Goal: Task Accomplishment & Management: Complete application form

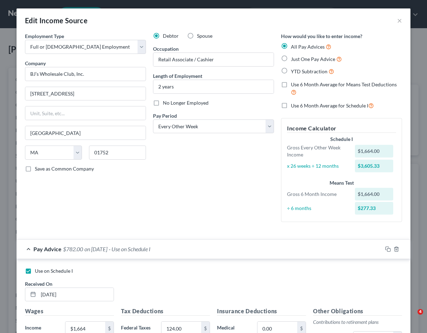
select select "0"
select select "22"
select select "2"
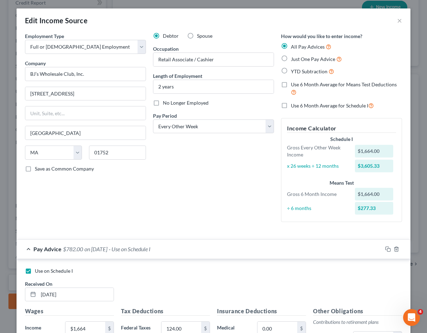
scroll to position [196, 0]
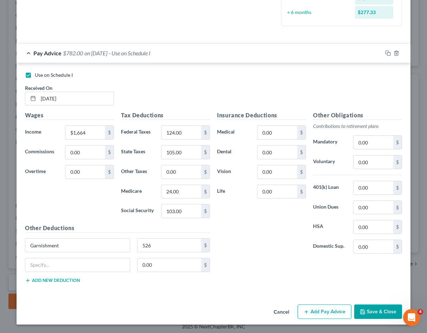
click at [267, 242] on div "Insurance Deductions Medical 0.00 $ Dental 0.00 $ Vision 0.00 $ Life 0.00 $" at bounding box center [262, 185] width 96 height 148
click at [326, 307] on button "Add Pay Advice" at bounding box center [325, 311] width 54 height 15
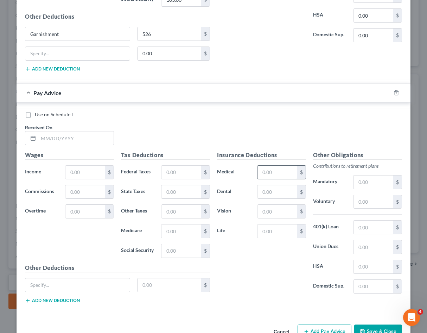
scroll to position [427, 0]
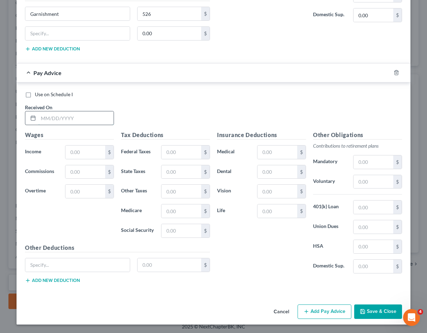
paste input "[DATE]"
type input "[DATE]"
click at [84, 156] on input "text" at bounding box center [85, 151] width 40 height 13
paste input "1,664.00"
type input "1,664.00"
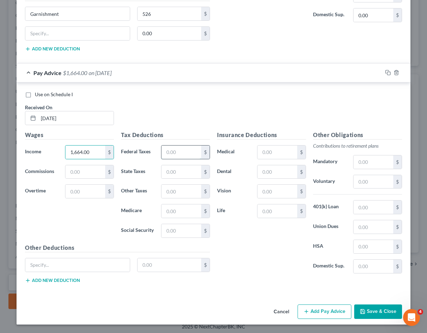
click at [183, 156] on input "text" at bounding box center [182, 151] width 40 height 13
type input "124"
click at [185, 175] on input "text" at bounding box center [182, 171] width 40 height 13
type input "105"
click at [176, 189] on input "text" at bounding box center [182, 190] width 40 height 13
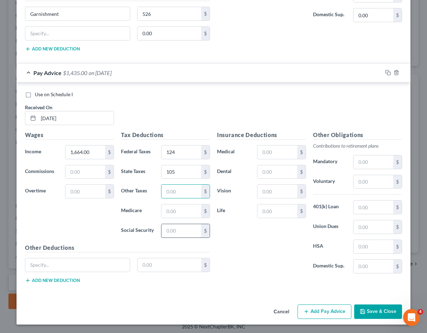
click at [176, 233] on input "text" at bounding box center [182, 230] width 40 height 13
click at [176, 229] on input "526" at bounding box center [182, 230] width 40 height 13
click at [177, 227] on input "2" at bounding box center [182, 230] width 40 height 13
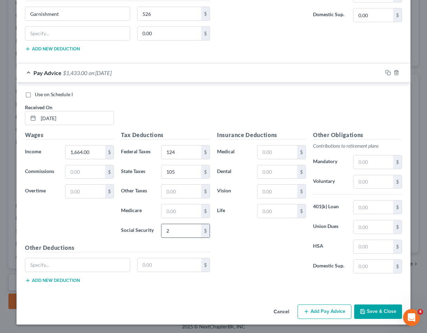
click at [177, 227] on input "2" at bounding box center [182, 230] width 40 height 13
type input "103"
click at [183, 211] on input "text" at bounding box center [182, 210] width 40 height 13
type input "24"
click at [122, 267] on input "text" at bounding box center [77, 264] width 105 height 13
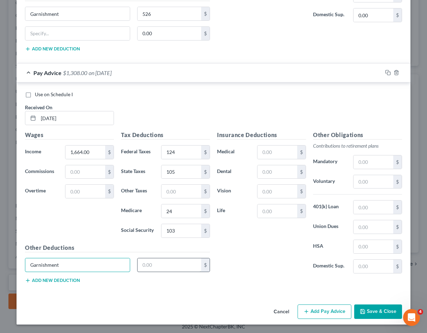
type input "Garnishment"
click at [186, 263] on input "text" at bounding box center [170, 264] width 64 height 13
type input "526"
click at [310, 240] on label "HSA" at bounding box center [330, 246] width 40 height 14
click at [323, 311] on button "Add Pay Advice" at bounding box center [325, 311] width 54 height 15
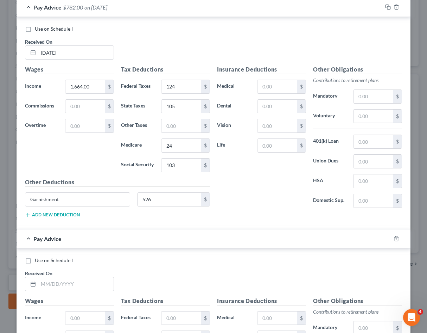
scroll to position [462, 0]
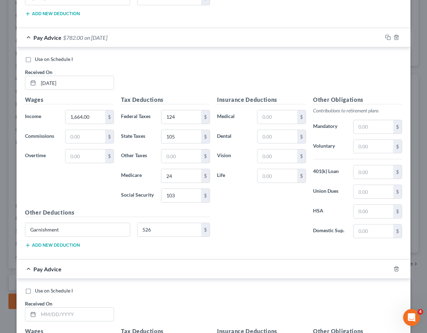
click at [35, 58] on label "Use on Schedule I" at bounding box center [54, 59] width 38 height 7
click at [38, 58] on input "Use on Schedule I" at bounding box center [40, 58] width 5 height 5
checkbox input "true"
checkbox input "false"
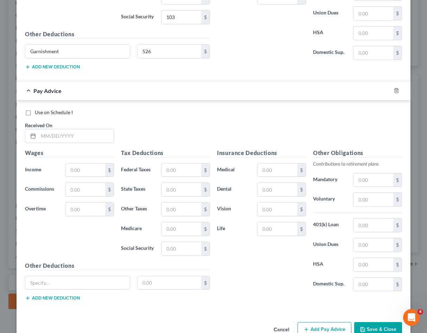
scroll to position [658, 0]
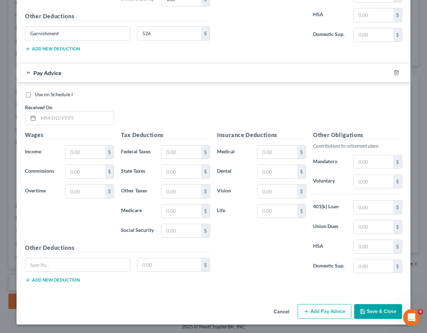
click at [35, 95] on label "Use on Schedule I" at bounding box center [54, 94] width 38 height 7
click at [38, 95] on input "Use on Schedule I" at bounding box center [40, 93] width 5 height 5
checkbox input "true"
checkbox input "false"
click at [67, 122] on input "text" at bounding box center [75, 117] width 75 height 13
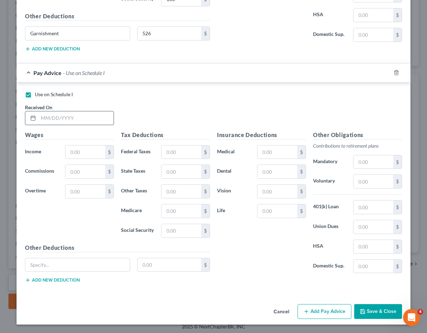
paste input "[DATE]"
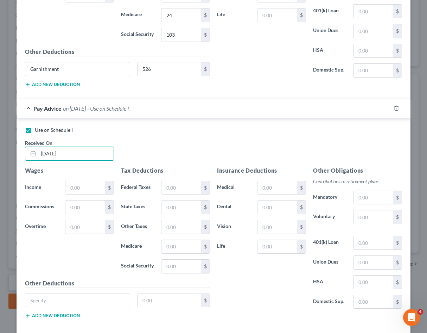
scroll to position [623, 0]
type input "[DATE]"
click at [93, 188] on input "text" at bounding box center [85, 187] width 40 height 13
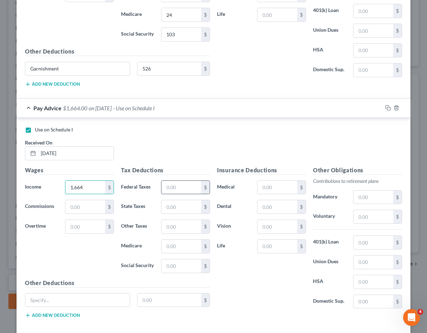
type input "1,664"
click at [182, 189] on input "text" at bounding box center [182, 187] width 40 height 13
type input "124"
click at [181, 205] on input "text" at bounding box center [182, 206] width 40 height 13
type input "105"
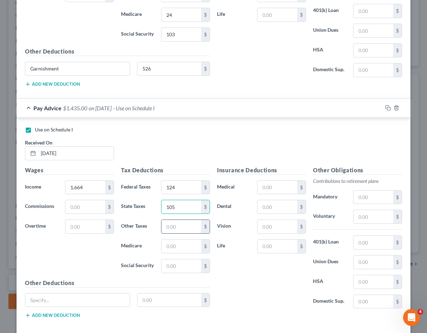
click at [181, 226] on input "text" at bounding box center [182, 226] width 40 height 13
click at [165, 245] on input "text" at bounding box center [182, 245] width 40 height 13
type input "24"
click at [177, 266] on input "text" at bounding box center [182, 265] width 40 height 13
type input "103"
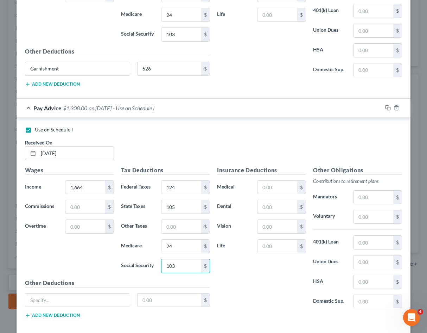
click at [239, 275] on div "Insurance Deductions Medical $ Dental $ Vision $ Life $" at bounding box center [262, 240] width 96 height 148
click at [74, 298] on input "text" at bounding box center [77, 299] width 105 height 13
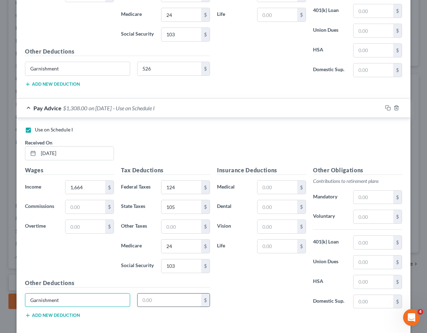
type input "Garnishment"
click at [175, 305] on input "text" at bounding box center [170, 299] width 64 height 13
type input "526"
drag, startPoint x: 242, startPoint y: 301, endPoint x: 257, endPoint y: 289, distance: 18.6
click at [242, 301] on div "Insurance Deductions Medical $ Dental $ Vision $ Life $" at bounding box center [262, 240] width 96 height 148
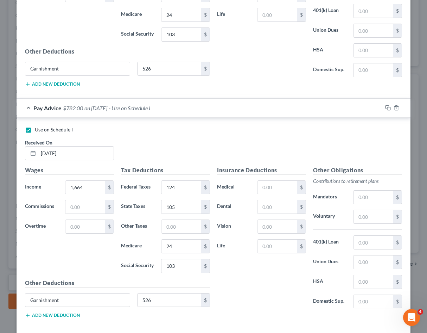
scroll to position [658, 0]
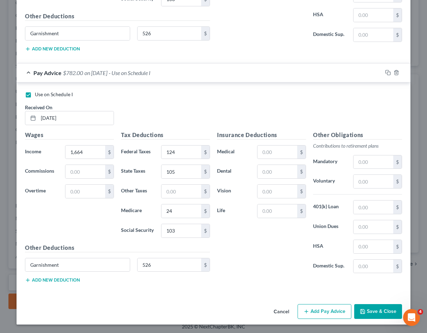
click at [324, 310] on button "Add Pay Advice" at bounding box center [325, 311] width 54 height 15
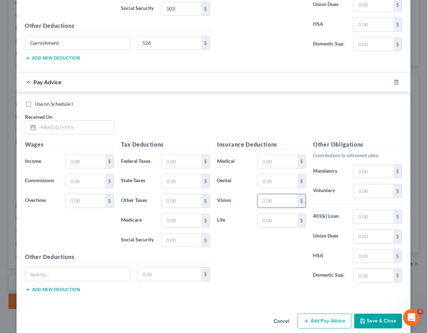
scroll to position [889, 0]
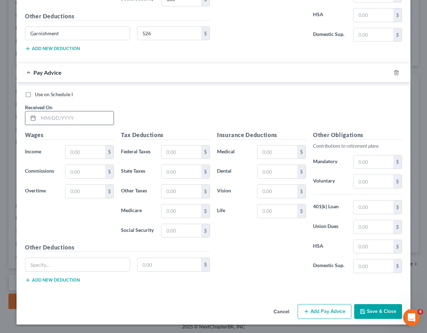
click at [67, 119] on input "text" at bounding box center [75, 117] width 75 height 13
type input "[DATE]"
click at [82, 146] on input "text" at bounding box center [85, 151] width 40 height 13
click at [77, 151] on input "16" at bounding box center [85, 151] width 40 height 13
click at [75, 152] on input "16" at bounding box center [85, 151] width 40 height 13
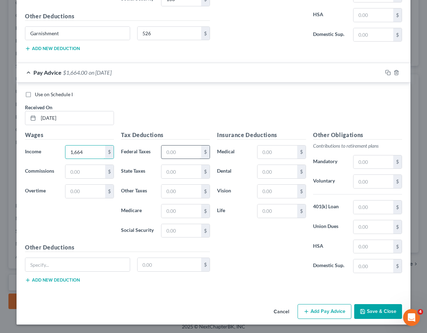
type input "1,664"
click at [182, 152] on input "text" at bounding box center [182, 151] width 40 height 13
type input "124"
click at [173, 171] on input "text" at bounding box center [182, 171] width 40 height 13
type input "105"
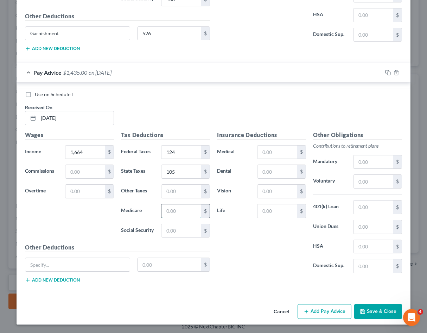
click at [177, 215] on input "text" at bounding box center [182, 210] width 40 height 13
type input "24"
click at [178, 232] on input "text" at bounding box center [182, 230] width 40 height 13
type input "103"
click at [107, 266] on input "text" at bounding box center [77, 264] width 105 height 13
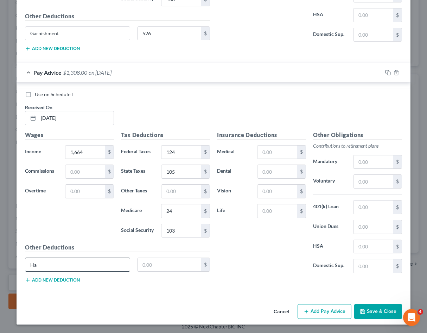
type input "H"
type input "Garnishment"
click at [177, 263] on input "text" at bounding box center [170, 264] width 64 height 13
type input "526"
click at [299, 283] on div "Insurance Deductions Medical $ Dental $ Vision $ Life $ Other Obligations Contr…" at bounding box center [310, 210] width 192 height 158
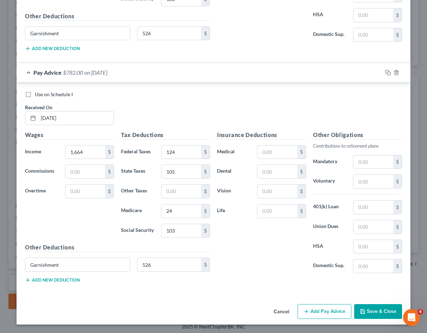
click at [323, 310] on button "Add Pay Advice" at bounding box center [325, 311] width 54 height 15
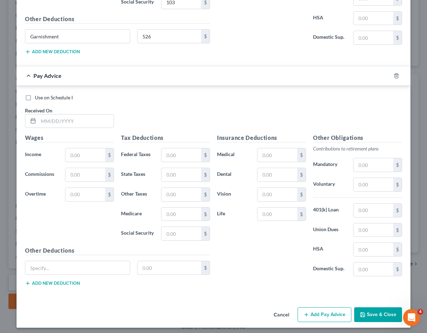
scroll to position [1120, 0]
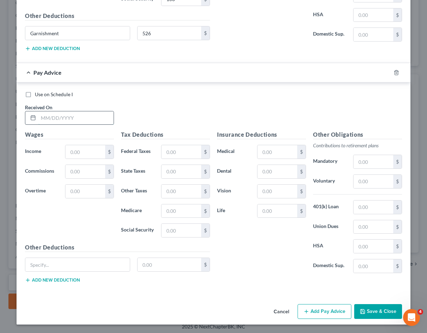
click at [65, 120] on input "text" at bounding box center [75, 117] width 75 height 13
type input "[DATE]"
click at [82, 152] on input "text" at bounding box center [85, 151] width 40 height 13
click at [82, 171] on input "text" at bounding box center [85, 171] width 40 height 13
type input "1,664"
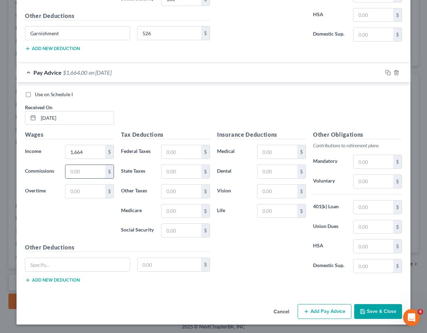
click at [79, 170] on input "text" at bounding box center [85, 171] width 40 height 13
click at [177, 154] on input "text" at bounding box center [182, 151] width 40 height 13
type input "124"
click at [179, 176] on input "text" at bounding box center [182, 171] width 40 height 13
type input "105"
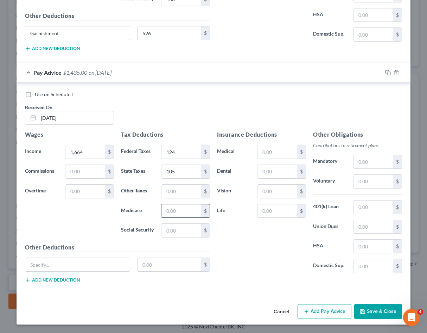
click at [177, 212] on input "text" at bounding box center [182, 210] width 40 height 13
type input "24"
click at [177, 233] on input "text" at bounding box center [182, 229] width 40 height 13
type input "103"
click at [62, 270] on input "text" at bounding box center [77, 264] width 105 height 13
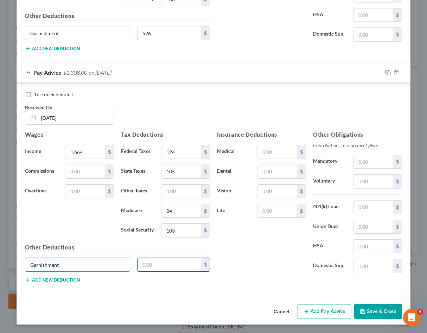
type input "Garnishment"
click at [151, 263] on input "text" at bounding box center [170, 264] width 64 height 13
type input "526"
click at [270, 265] on div "Insurance Deductions Medical $ Dental $ Vision $ Life $" at bounding box center [262, 204] width 96 height 148
click at [239, 249] on div "Insurance Deductions Medical $ Dental $ Vision $ Life $" at bounding box center [262, 204] width 96 height 148
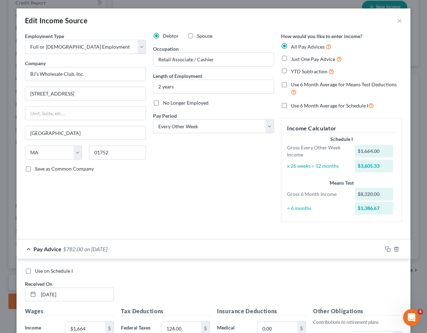
scroll to position [351769, 351725]
click at [221, 200] on div "Debtor Spouse Occupation Retail Associate / Cashier Length of Employment 2 year…" at bounding box center [214, 129] width 128 height 195
click at [189, 217] on div "Debtor Spouse Occupation Retail Associate / Cashier Length of Employment 2 year…" at bounding box center [214, 129] width 128 height 195
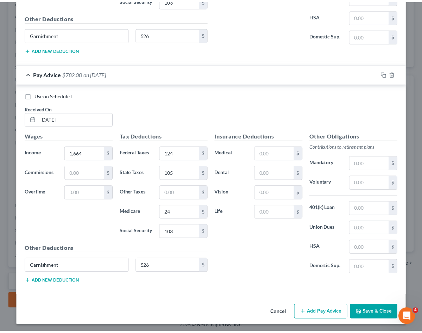
scroll to position [1120, 0]
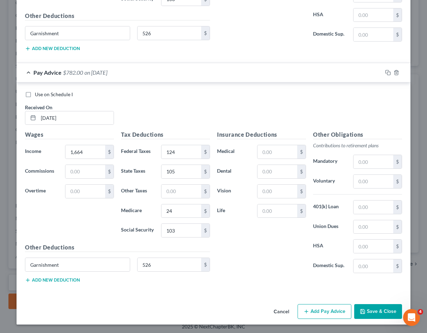
click at [386, 310] on button "Save & Close" at bounding box center [378, 311] width 48 height 15
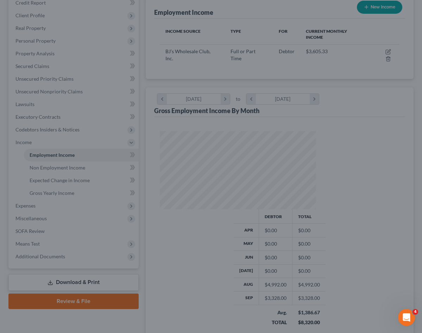
scroll to position [351769, 351728]
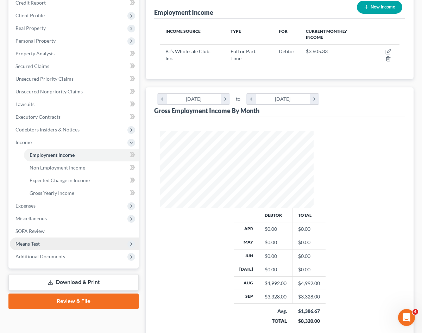
click at [34, 242] on span "Means Test" at bounding box center [27, 243] width 24 height 6
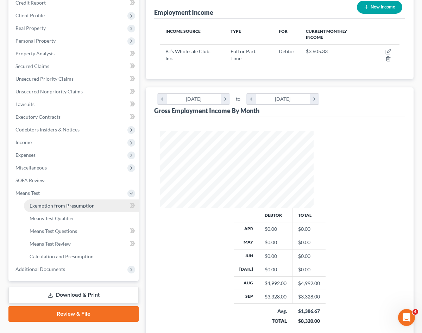
click at [46, 205] on span "Exemption from Presumption" at bounding box center [62, 205] width 65 height 6
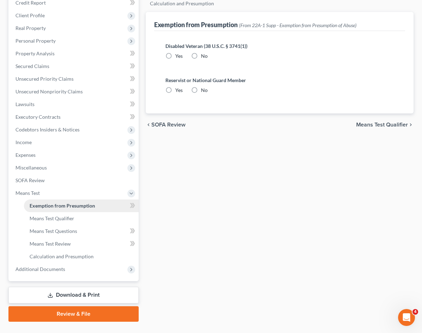
radio input "true"
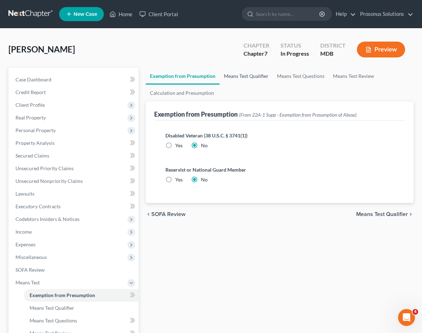
click at [220, 77] on link "Means Test Qualifier" at bounding box center [246, 76] width 53 height 17
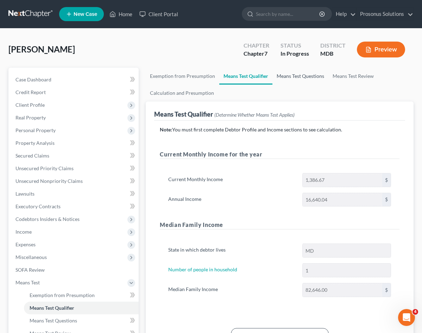
click at [272, 76] on link "Means Test Questions" at bounding box center [300, 76] width 56 height 17
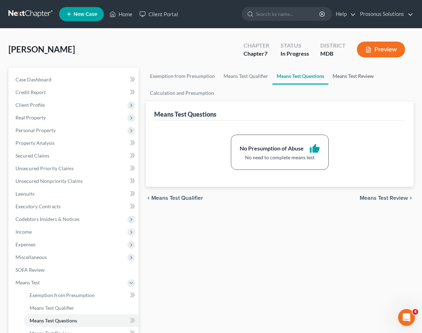
click at [328, 79] on link "Means Test Review" at bounding box center [353, 76] width 50 height 17
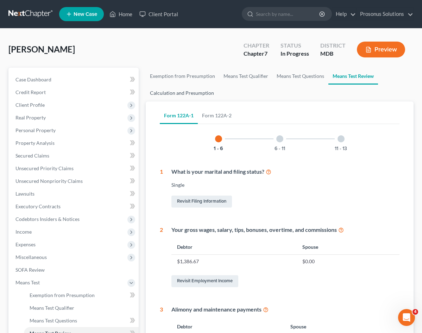
click at [370, 76] on ul "Exemption from Presumption Means Test Qualifier Means Test Questions Means Test…" at bounding box center [280, 85] width 268 height 34
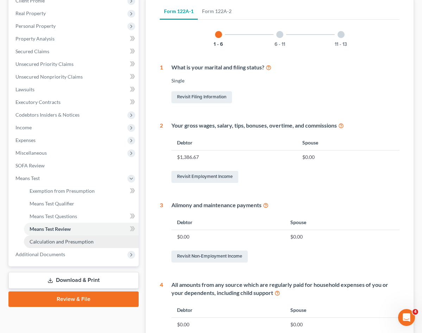
scroll to position [105, 0]
click at [72, 237] on link "Calculation and Presumption" at bounding box center [81, 241] width 115 height 13
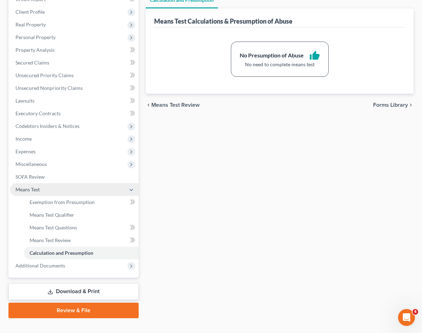
scroll to position [105, 0]
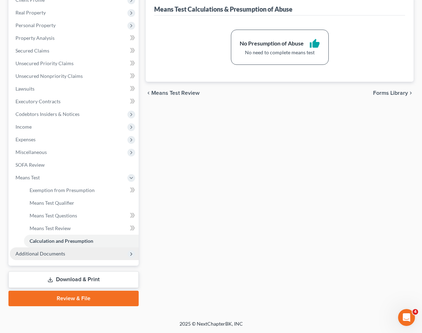
click at [78, 252] on span "Additional Documents" at bounding box center [74, 253] width 129 height 13
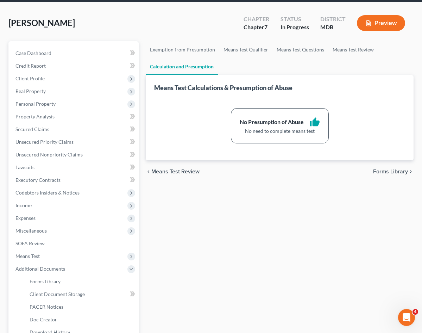
scroll to position [0, 0]
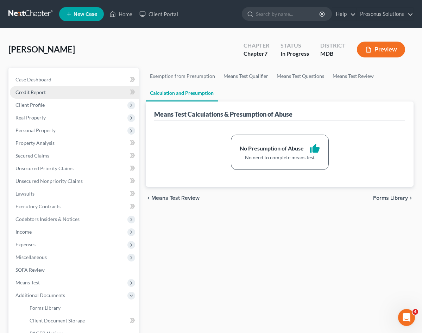
click at [43, 93] on span "Credit Report" at bounding box center [30, 92] width 30 height 6
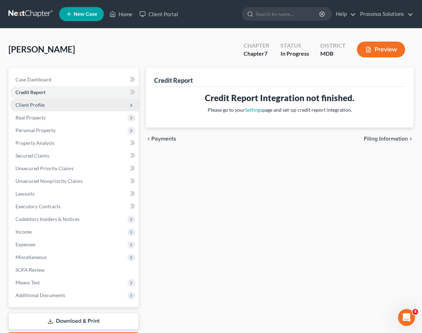
click at [41, 106] on span "Client Profile" at bounding box center [29, 105] width 29 height 6
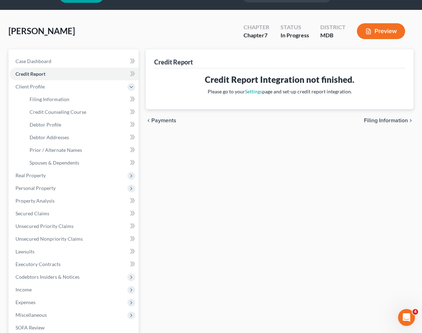
scroll to position [35, 0]
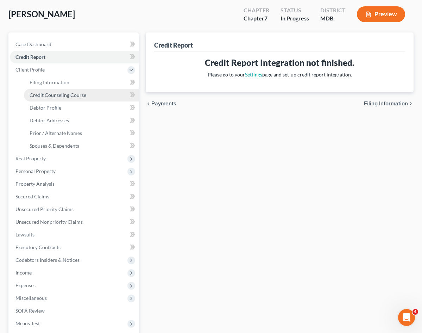
click at [60, 96] on span "Credit Counseling Course" at bounding box center [58, 95] width 57 height 6
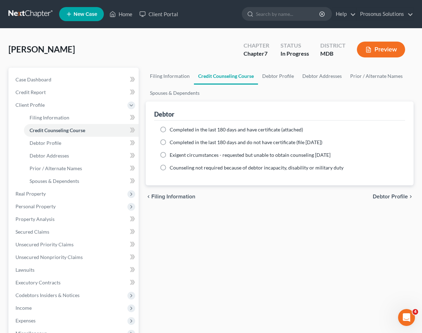
click at [170, 129] on label "Completed in the last 180 days and have certificate (attached)" at bounding box center [236, 129] width 133 height 7
click at [172, 129] on input "Completed in the last 180 days and have certificate (attached)" at bounding box center [174, 128] width 5 height 5
radio input "true"
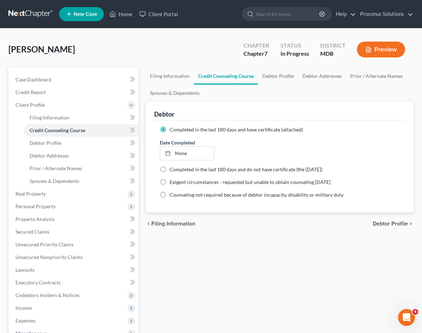
click at [269, 256] on div "Filing Information Credit Counseling Course Debtor Profile Debtor Addresses Pri…" at bounding box center [279, 246] width 275 height 356
click at [50, 144] on span "Debtor Profile" at bounding box center [46, 143] width 32 height 6
select select "0"
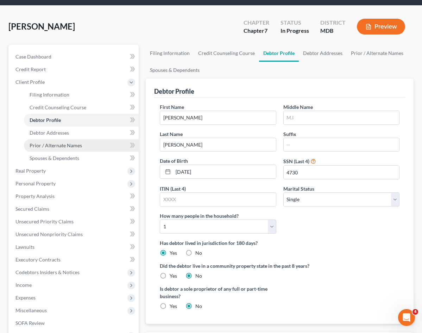
scroll to position [35, 0]
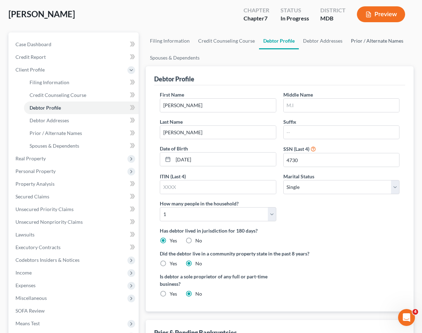
click at [347, 40] on link "Prior / Alternate Names" at bounding box center [377, 40] width 61 height 17
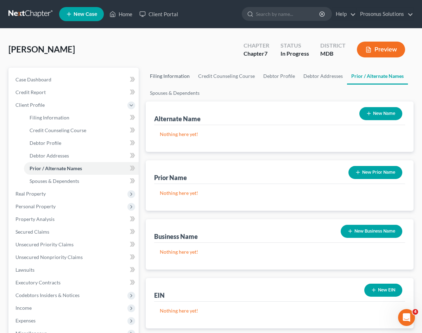
click at [146, 74] on link "Filing Information" at bounding box center [170, 76] width 48 height 17
select select "1"
select select "0"
select select "21"
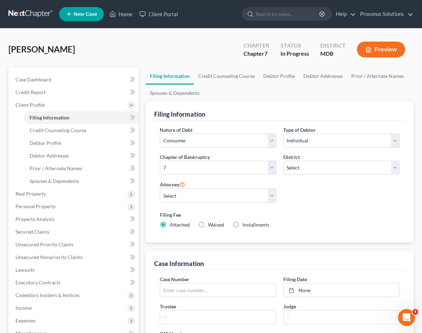
scroll to position [35, 0]
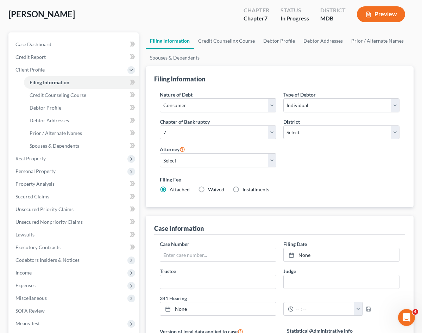
click at [242, 186] on label "Installments Installments" at bounding box center [255, 189] width 27 height 7
click at [245, 186] on input "Installments Installments" at bounding box center [247, 188] width 5 height 5
radio input "true"
radio input "false"
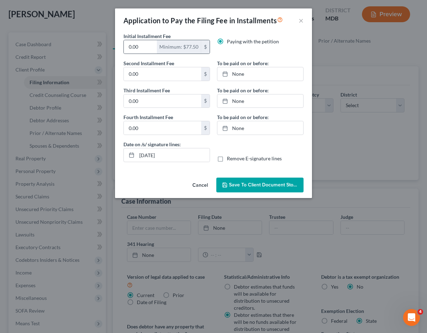
click at [175, 46] on div "Minimum: $77.50" at bounding box center [179, 46] width 44 height 13
click at [147, 46] on input "0.00" at bounding box center [140, 46] width 33 height 13
drag, startPoint x: 147, startPoint y: 47, endPoint x: 121, endPoint y: 47, distance: 26.4
click at [121, 47] on div "Initial Installment Fee 0.00 Minimum: $77.50 $" at bounding box center [167, 45] width 94 height 27
click at [147, 72] on input "0.00" at bounding box center [162, 73] width 77 height 13
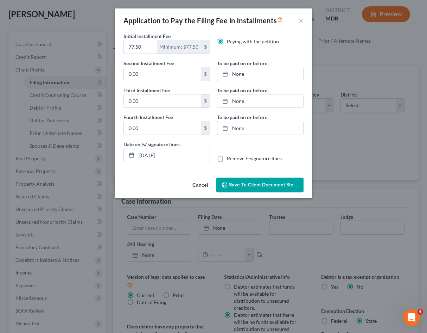
drag, startPoint x: 146, startPoint y: 46, endPoint x: 121, endPoint y: 51, distance: 25.5
click at [121, 51] on div "Initial Installment Fee 77.50 Minimum: $77.50 $" at bounding box center [167, 45] width 94 height 27
type input "85.00"
click at [153, 101] on input "0.00" at bounding box center [162, 100] width 77 height 13
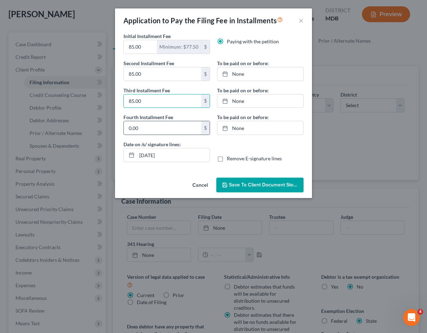
type input "85.00"
click at [148, 126] on input "0.00" at bounding box center [162, 127] width 77 height 13
type input "85.00"
type input "[DATE]"
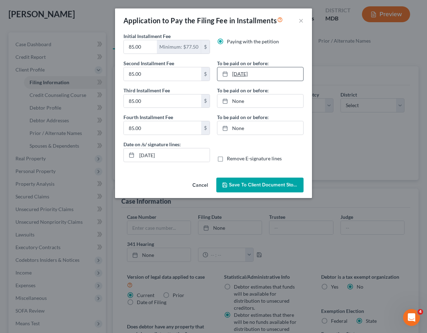
click at [252, 73] on link "[DATE]" at bounding box center [260, 73] width 86 height 13
type input "[DATE]"
click at [252, 101] on link "None" at bounding box center [260, 100] width 86 height 13
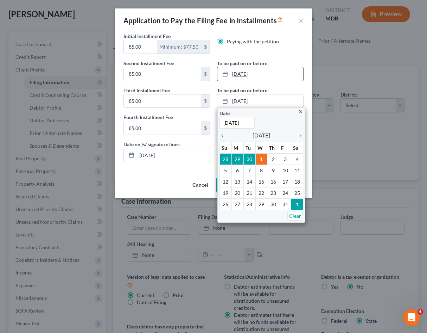
click at [258, 71] on link "[DATE]" at bounding box center [260, 73] width 86 height 13
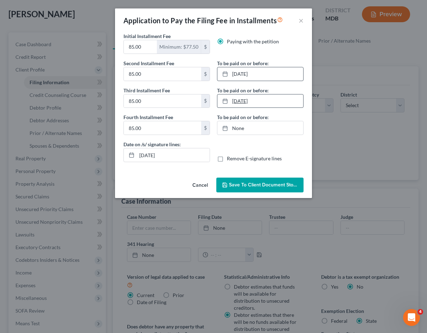
click at [286, 105] on link "[DATE]" at bounding box center [260, 100] width 86 height 13
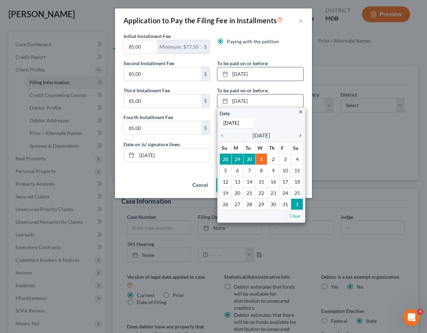
click at [300, 135] on icon "chevron_right" at bounding box center [298, 136] width 9 height 6
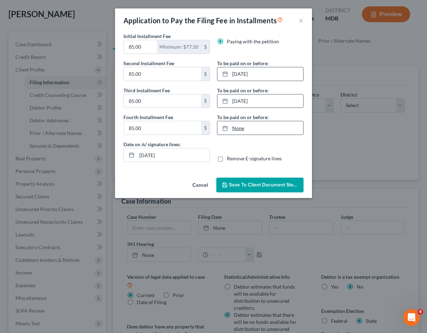
type input "[DATE]"
click at [266, 131] on link "[DATE]" at bounding box center [260, 127] width 86 height 13
click at [284, 145] on div "Date on /s/ signature lines: [DATE] Remove E-signature lines" at bounding box center [213, 153] width 187 height 27
click at [164, 179] on div "Cancel Save to Client Document Storage" at bounding box center [213, 186] width 197 height 23
click at [265, 74] on link "[DATE]" at bounding box center [260, 73] width 86 height 13
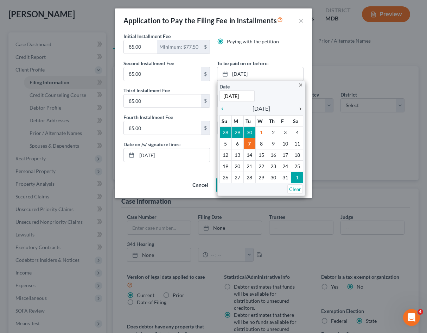
click at [301, 109] on icon "chevron_right" at bounding box center [298, 109] width 9 height 6
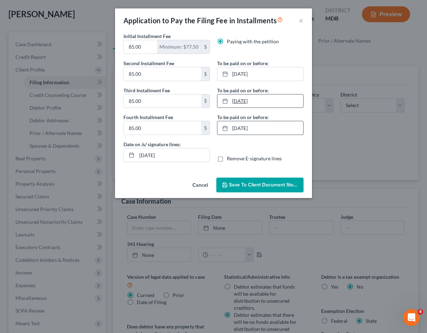
click at [273, 106] on link "[DATE]" at bounding box center [260, 100] width 86 height 13
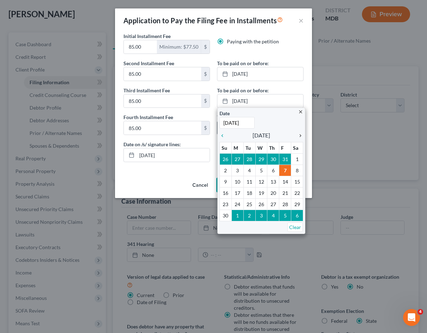
click at [300, 134] on icon "chevron_right" at bounding box center [298, 136] width 9 height 6
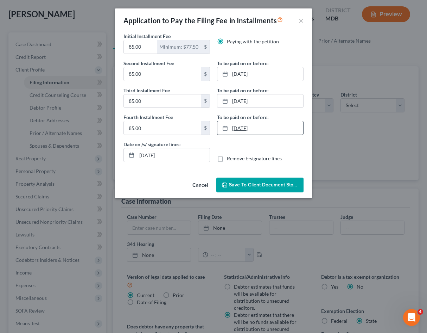
click at [275, 127] on link "[DATE]" at bounding box center [260, 127] width 86 height 13
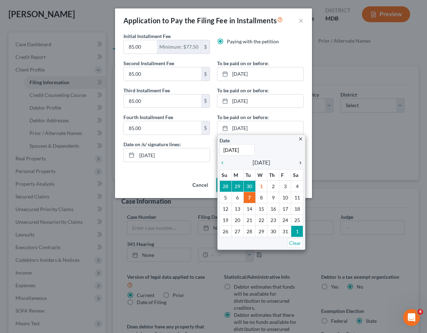
click at [301, 162] on icon "chevron_right" at bounding box center [298, 163] width 9 height 6
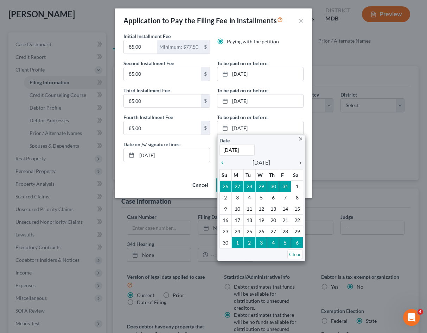
click at [300, 161] on icon "chevron_right" at bounding box center [298, 163] width 9 height 6
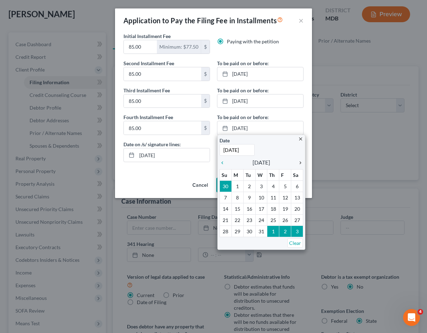
click at [302, 162] on icon "chevron_right" at bounding box center [298, 163] width 9 height 6
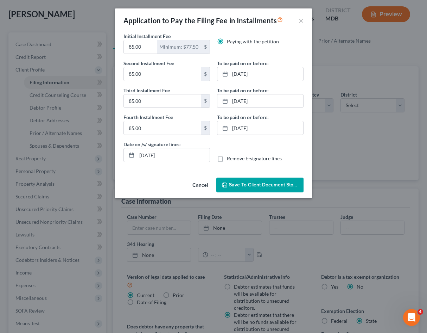
click at [297, 145] on div "Date on /s/ signature lines: [DATE] Remove E-signature lines" at bounding box center [213, 153] width 187 height 27
click at [270, 185] on span "Save to Client Document Storage" at bounding box center [266, 185] width 75 height 6
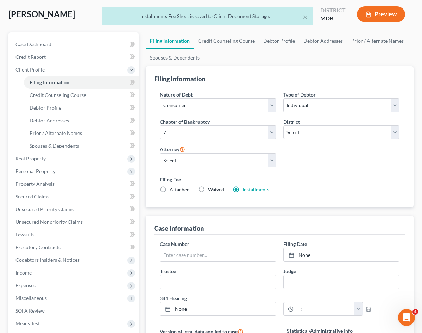
click at [334, 176] on div "Filing Fee Attached Waived Waived Installments Installments" at bounding box center [280, 184] width 240 height 17
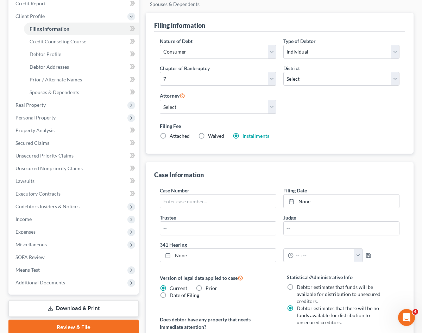
scroll to position [0, 0]
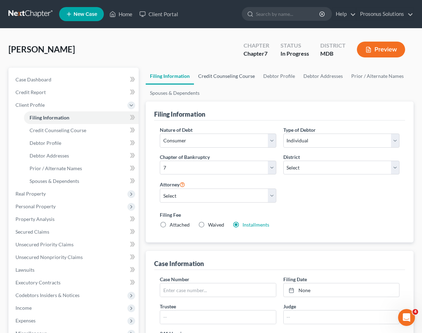
click at [196, 77] on link "Credit Counseling Course" at bounding box center [226, 76] width 65 height 17
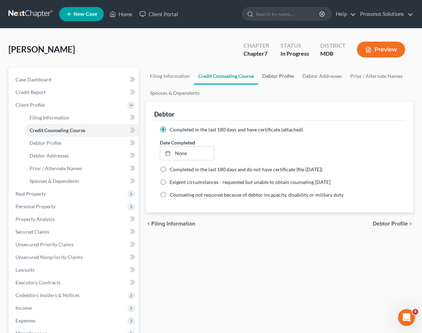
click at [258, 76] on link "Debtor Profile" at bounding box center [278, 76] width 40 height 17
select select "0"
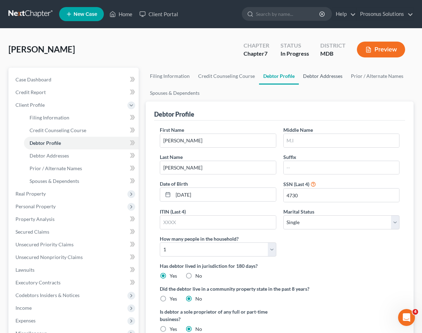
click at [299, 78] on link "Debtor Addresses" at bounding box center [323, 76] width 48 height 17
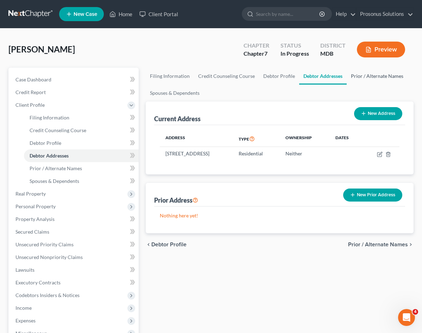
click at [347, 76] on link "Prior / Alternate Names" at bounding box center [377, 76] width 61 height 17
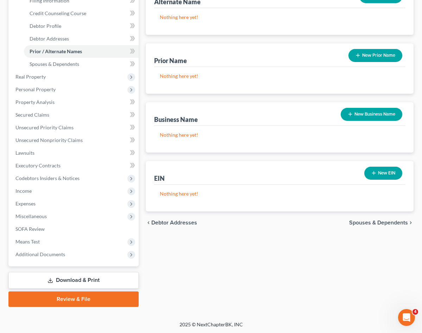
scroll to position [118, 0]
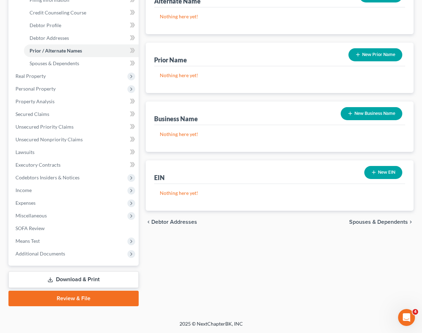
click at [268, 239] on div "Filing Information Credit Counseling Course Debtor Profile Debtor Addresses Pri…" at bounding box center [279, 128] width 275 height 356
click at [219, 241] on div "Filing Information Credit Counseling Course Debtor Profile Debtor Addresses Pri…" at bounding box center [279, 128] width 275 height 356
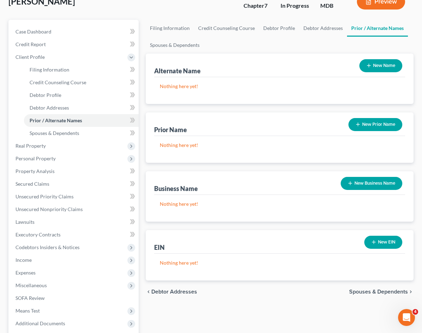
scroll to position [0, 0]
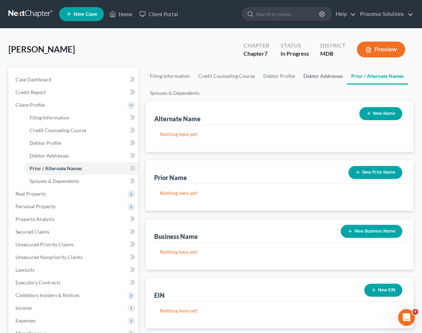
click at [299, 75] on link "Debtor Addresses" at bounding box center [323, 76] width 48 height 17
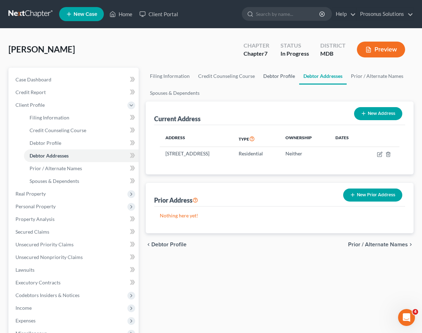
click at [259, 79] on link "Debtor Profile" at bounding box center [279, 76] width 40 height 17
select select "0"
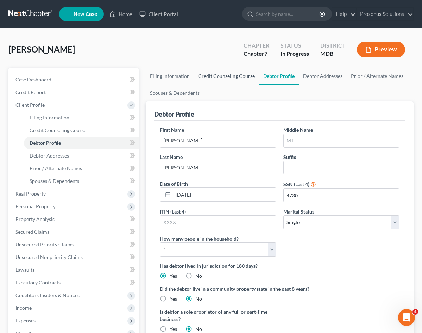
click at [200, 77] on link "Credit Counseling Course" at bounding box center [226, 76] width 65 height 17
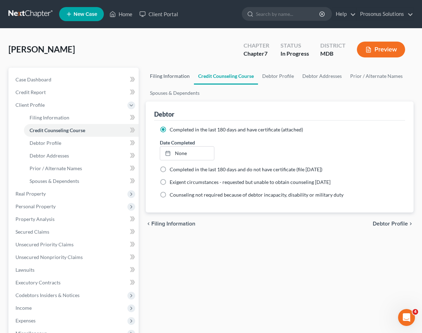
click at [146, 76] on link "Filing Information" at bounding box center [170, 76] width 48 height 17
select select "1"
select select "0"
select select "38"
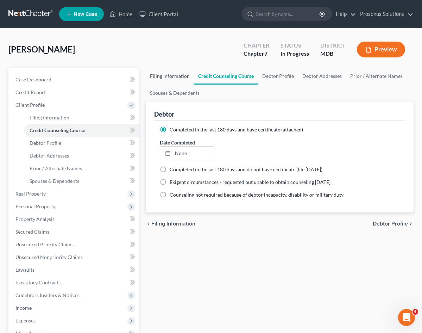
select select "0"
select select "21"
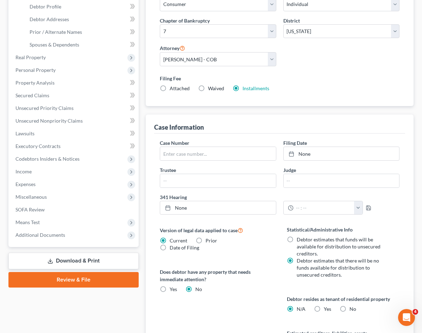
scroll to position [120, 0]
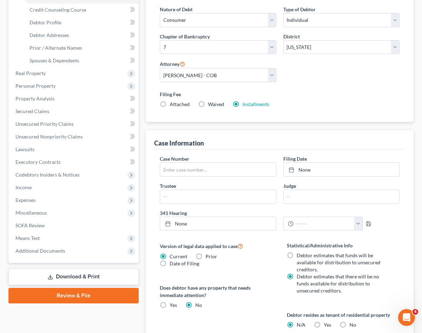
click at [183, 290] on div "Version of legal data applied to case Current Prior Date of Filing Legal data v…" at bounding box center [216, 313] width 127 height 145
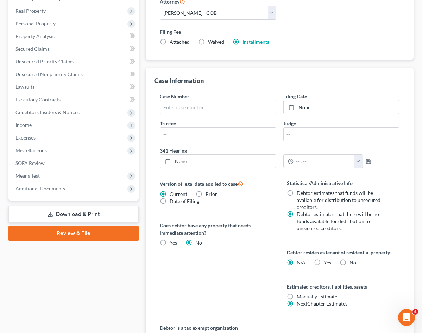
scroll to position [191, 0]
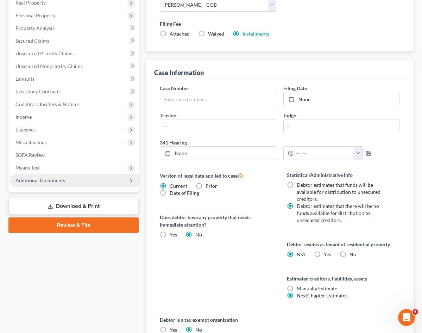
click at [83, 181] on span "Additional Documents" at bounding box center [74, 180] width 129 height 13
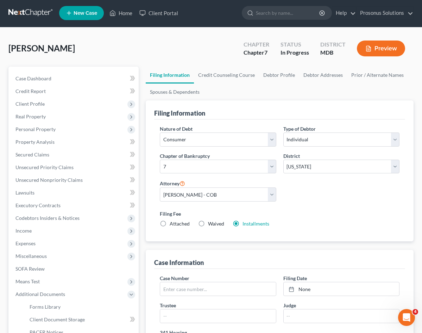
scroll to position [0, 0]
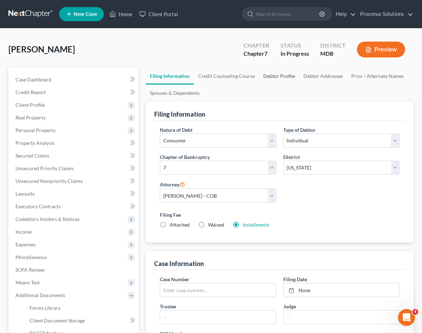
click at [259, 75] on link "Debtor Profile" at bounding box center [279, 76] width 40 height 17
select select "0"
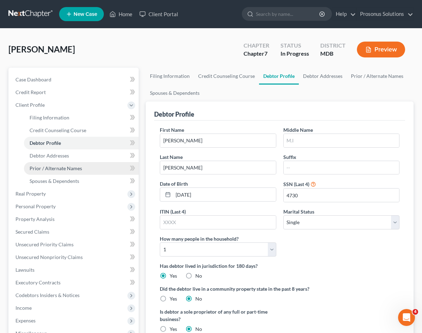
click at [65, 167] on span "Prior / Alternate Names" at bounding box center [56, 168] width 52 height 6
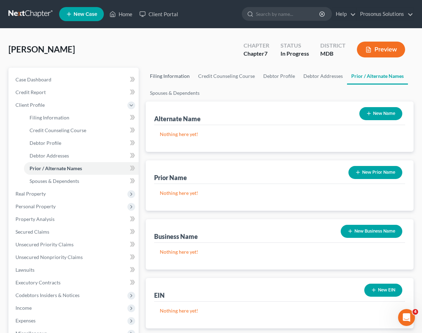
click at [146, 79] on link "Filing Information" at bounding box center [170, 76] width 48 height 17
select select "1"
select select "0"
select select "38"
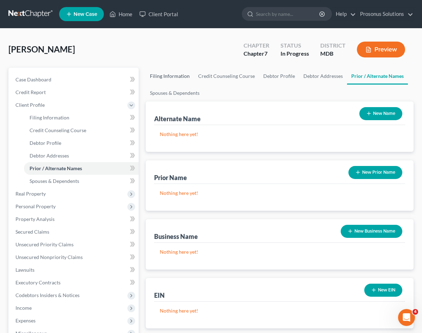
select select "0"
select select "21"
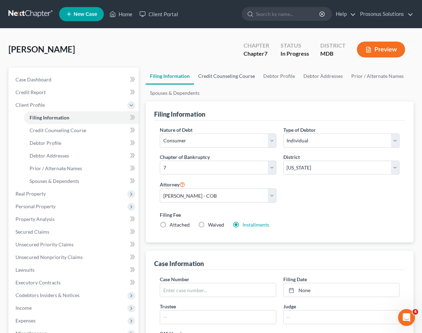
click at [194, 73] on link "Credit Counseling Course" at bounding box center [226, 76] width 65 height 17
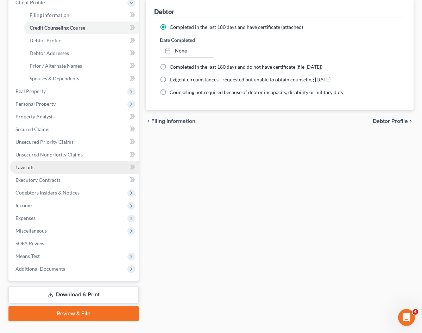
scroll to position [118, 0]
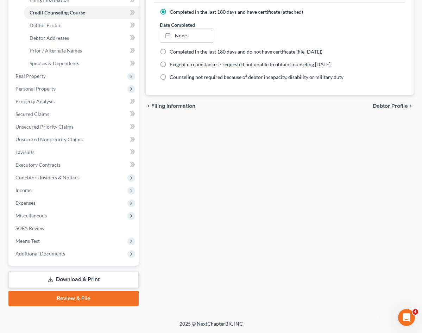
click at [59, 297] on link "Review & File" at bounding box center [73, 297] width 130 height 15
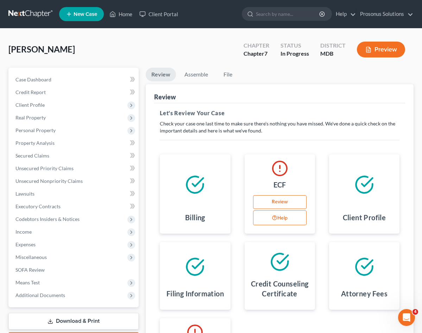
click at [378, 49] on button "Preview" at bounding box center [381, 50] width 48 height 16
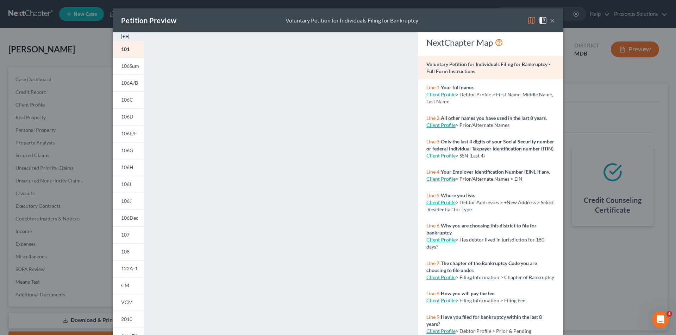
click at [121, 36] on img at bounding box center [125, 36] width 8 height 8
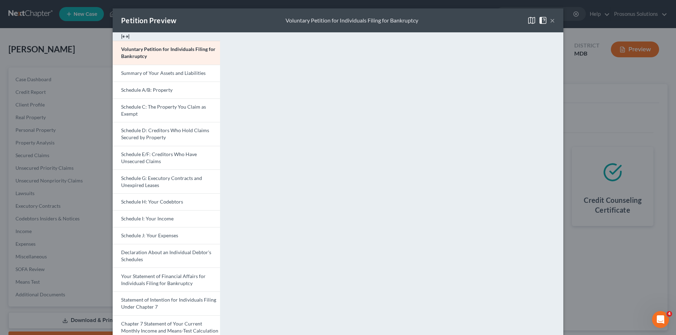
click at [121, 36] on img at bounding box center [125, 36] width 8 height 8
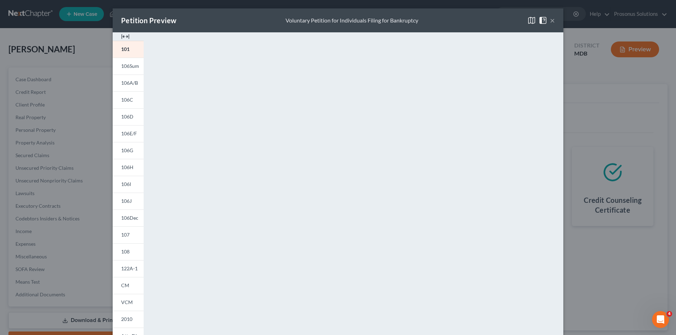
click at [121, 36] on img at bounding box center [125, 36] width 8 height 8
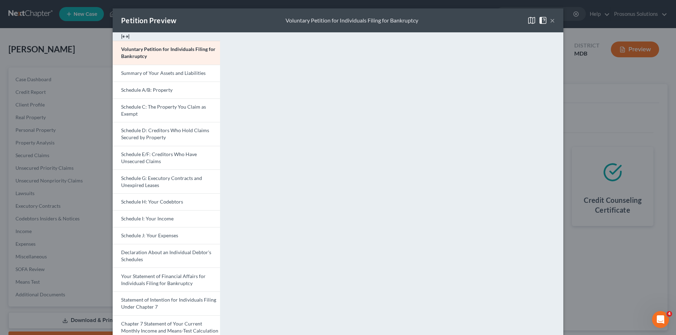
click at [427, 21] on button "×" at bounding box center [552, 20] width 5 height 8
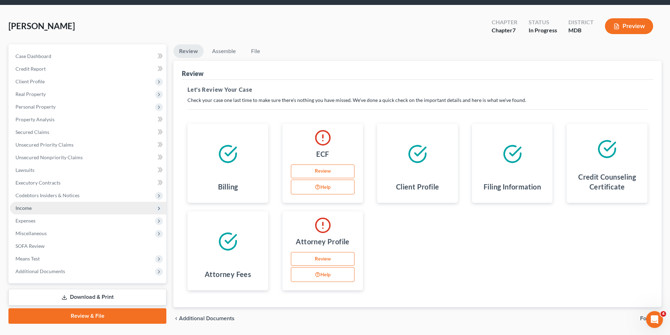
scroll to position [35, 0]
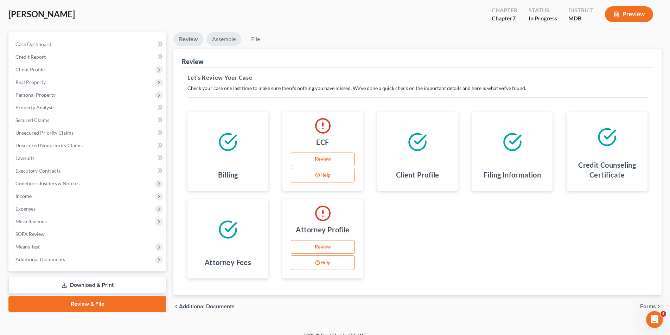
click at [226, 39] on link "Assemble" at bounding box center [224, 39] width 35 height 14
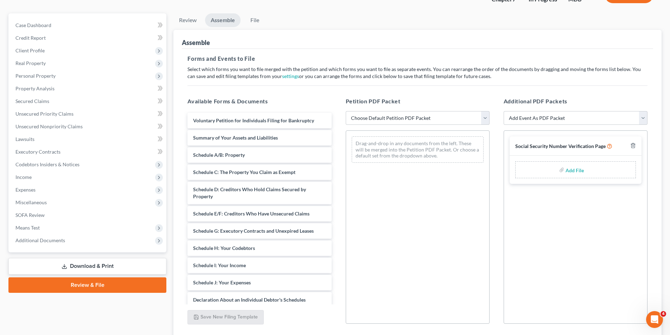
scroll to position [36, 0]
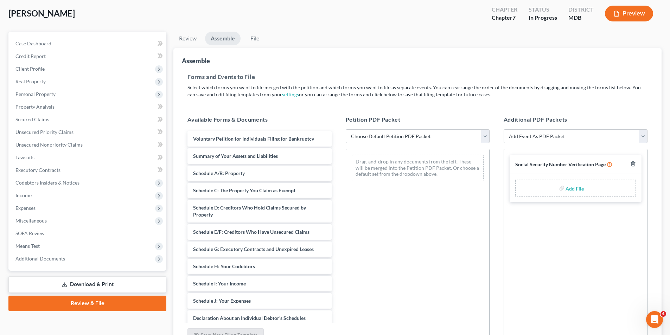
click at [427, 178] on div "Drag-and-drop in any documents from the left. These will be merged into the Pet…" at bounding box center [418, 168] width 132 height 26
click at [282, 139] on span "Voluntary Petition for Individuals Filing for Bankruptcy" at bounding box center [253, 139] width 121 height 6
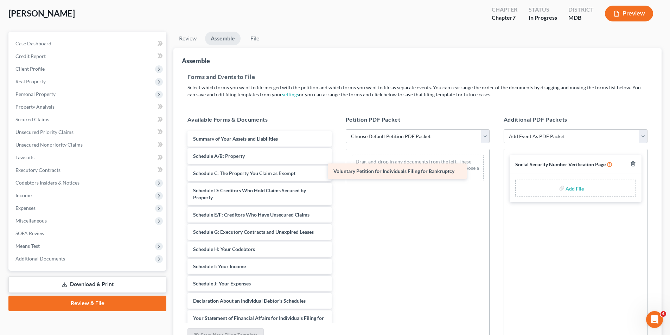
drag, startPoint x: 282, startPoint y: 139, endPoint x: 426, endPoint y: 168, distance: 147.5
click at [337, 168] on div "Voluntary Petition for Individuals Filing for Bankruptcy Voluntary Petition for…" at bounding box center [259, 299] width 155 height 337
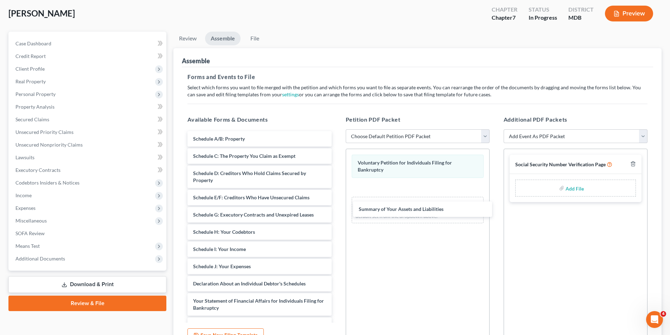
drag, startPoint x: 268, startPoint y: 139, endPoint x: 393, endPoint y: 186, distance: 133.3
click at [337, 207] on div "Summary of Your Assets and Liabilities Summary of Your Assets and Liabilities S…" at bounding box center [259, 291] width 155 height 320
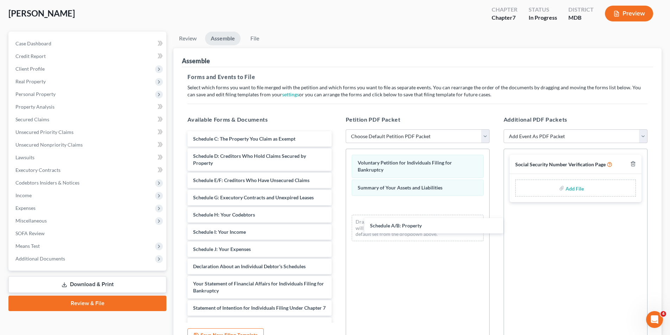
drag, startPoint x: 279, startPoint y: 140, endPoint x: 441, endPoint y: 216, distance: 178.5
click at [337, 227] on div "Schedule A/B: Property Schedule A/B: Property Schedule C: The Property You Clai…" at bounding box center [259, 282] width 155 height 302
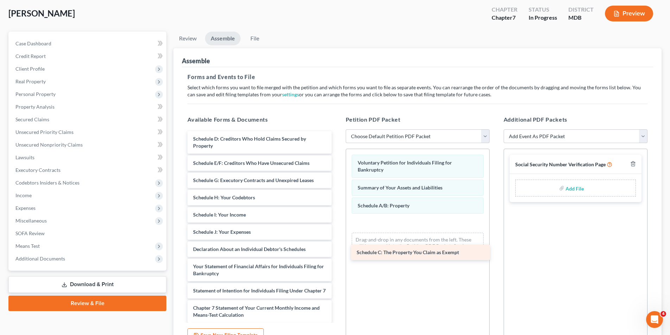
drag, startPoint x: 268, startPoint y: 138, endPoint x: 433, endPoint y: 251, distance: 199.2
click at [337, 252] on div "Schedule C: The Property You Claim as Exempt Schedule C: The Property You Claim…" at bounding box center [259, 273] width 155 height 285
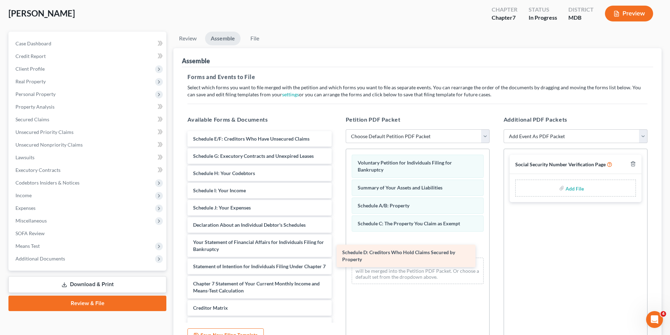
drag, startPoint x: 341, startPoint y: 205, endPoint x: 432, endPoint y: 255, distance: 103.8
click at [337, 255] on div "Schedule D: Creditors Who Hold Claims Secured by Property Schedule D: Creditors…" at bounding box center [259, 261] width 155 height 261
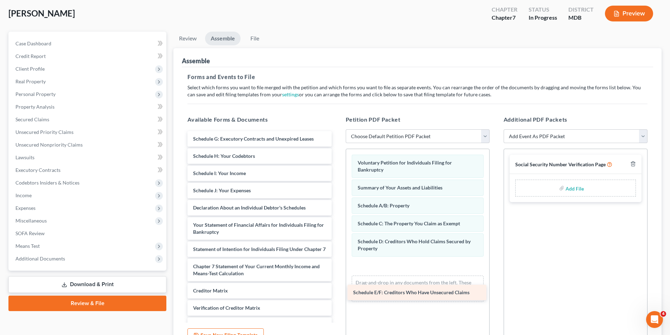
drag, startPoint x: 376, startPoint y: 225, endPoint x: 442, endPoint y: 291, distance: 93.6
click at [337, 291] on div "Schedule E/F: Creditors Who Have Unsecured Claims Schedule E/F: Creditors Who H…" at bounding box center [259, 253] width 155 height 244
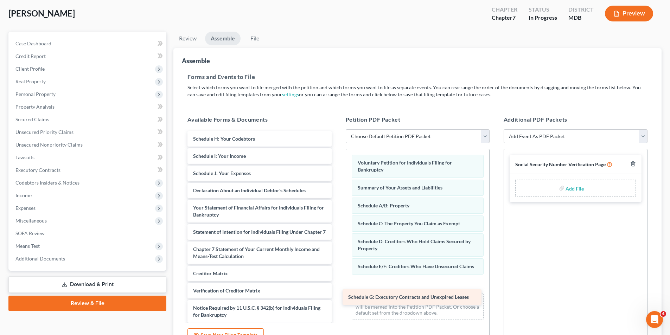
drag, startPoint x: 294, startPoint y: 138, endPoint x: 449, endPoint y: 296, distance: 221.7
click at [337, 296] on div "Schedule G: Executory Contracts and Unexpired Leases Schedule G: Executory Cont…" at bounding box center [259, 244] width 155 height 226
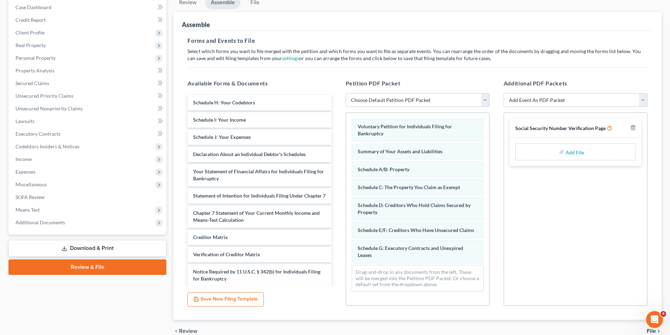
scroll to position [106, 0]
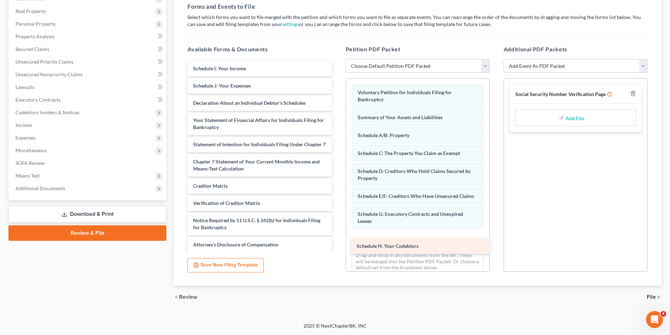
drag, startPoint x: 267, startPoint y: 67, endPoint x: 431, endPoint y: 245, distance: 241.6
click at [337, 245] on div "Schedule H: Your Codebtors Schedule H: Your Codebtors Schedule I: Your Income S…" at bounding box center [259, 165] width 155 height 209
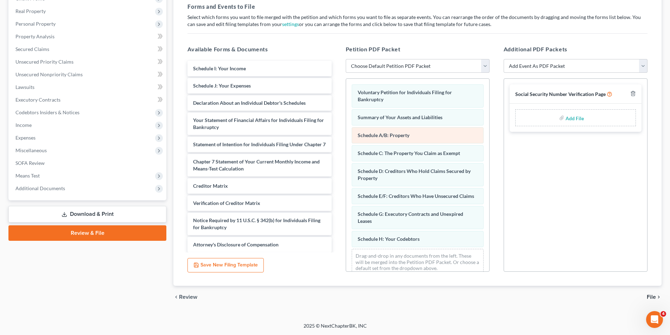
scroll to position [17, 0]
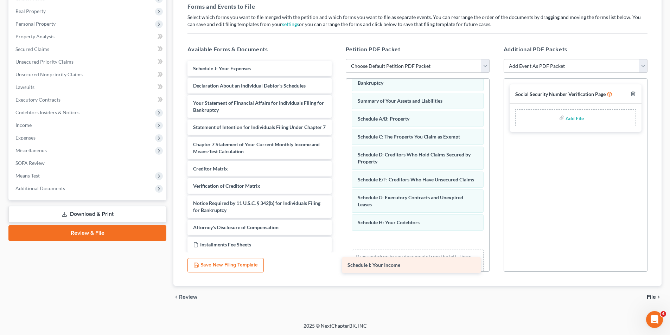
drag, startPoint x: 289, startPoint y: 67, endPoint x: 443, endPoint y: 264, distance: 249.6
click at [337, 253] on div "Schedule I: Your Income Schedule I: Your Income Schedule J: Your Expenses Decla…" at bounding box center [259, 157] width 155 height 192
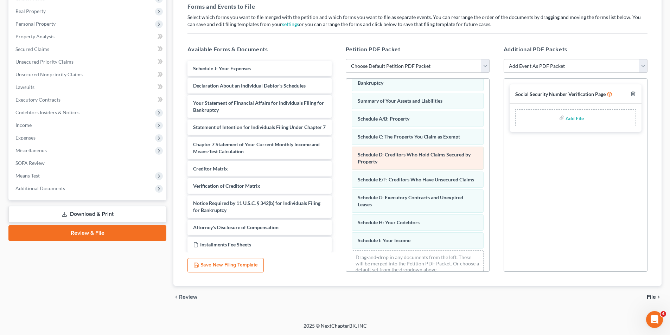
scroll to position [34, 0]
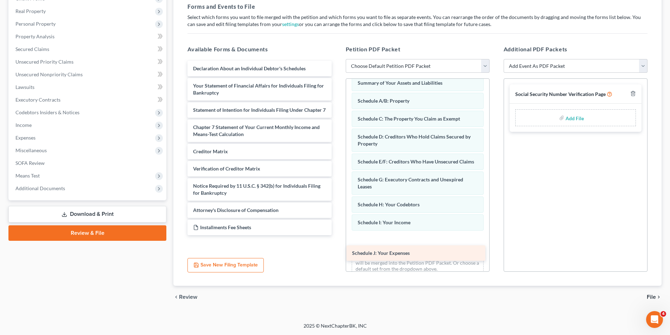
drag, startPoint x: 271, startPoint y: 68, endPoint x: 430, endPoint y: 252, distance: 243.8
click at [337, 235] on div "Schedule J: Your Expenses Schedule J: Your Expenses Declaration About an Indivi…" at bounding box center [259, 148] width 155 height 175
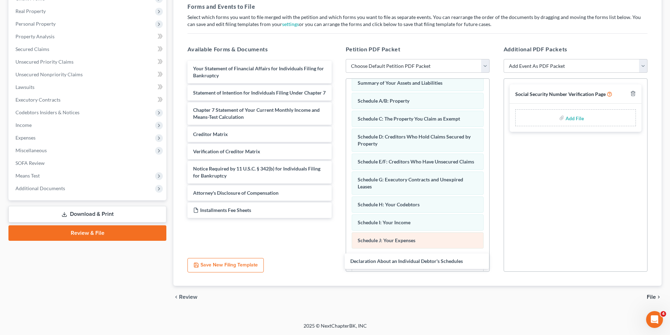
drag, startPoint x: 293, startPoint y: 66, endPoint x: 443, endPoint y: 241, distance: 230.6
click at [337, 218] on div "Declaration About an Individual Debtor's Schedules Declaration About an Individ…" at bounding box center [259, 139] width 155 height 157
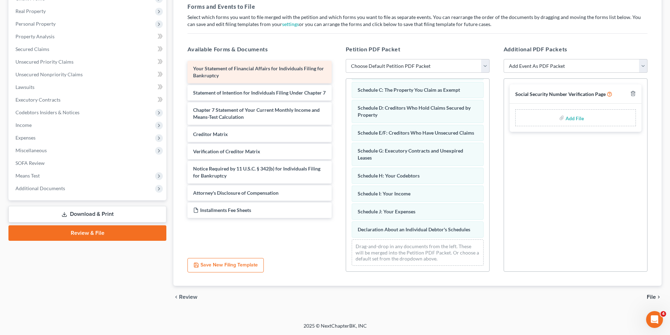
scroll to position [70, 0]
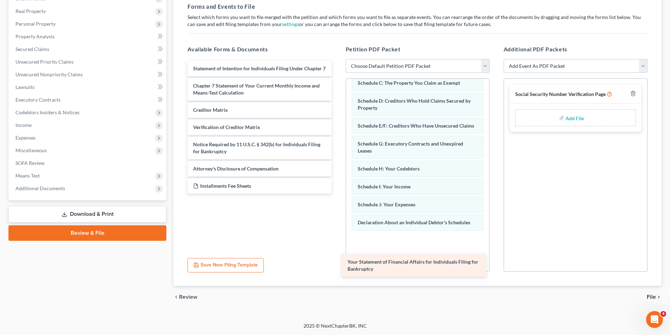
drag, startPoint x: 296, startPoint y: 72, endPoint x: 450, endPoint y: 265, distance: 247.6
click at [337, 194] on div "Your Statement of Financial Affairs for Individuals Filing for Bankruptcy Your …" at bounding box center [259, 127] width 155 height 133
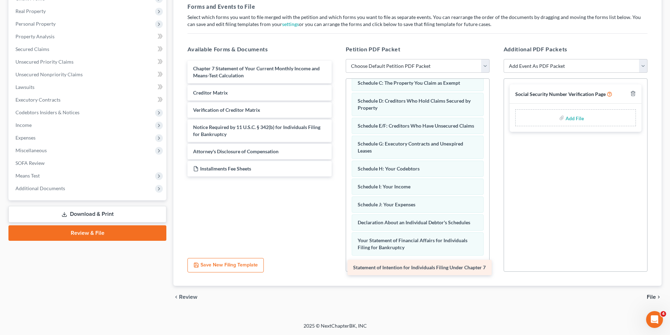
drag, startPoint x: 279, startPoint y: 65, endPoint x: 439, endPoint y: 264, distance: 255.5
click at [337, 177] on div "Statement of Intention for Individuals Filing Under Chapter 7 Statement of Inte…" at bounding box center [259, 119] width 155 height 116
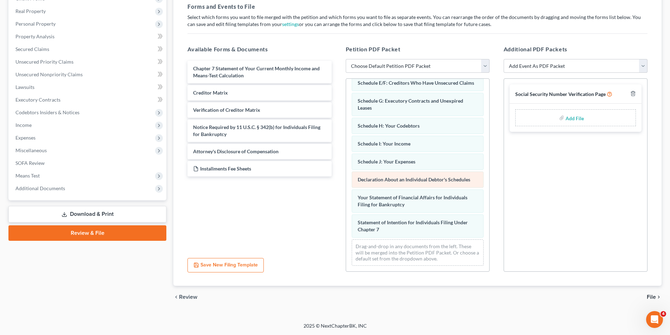
scroll to position [120, 0]
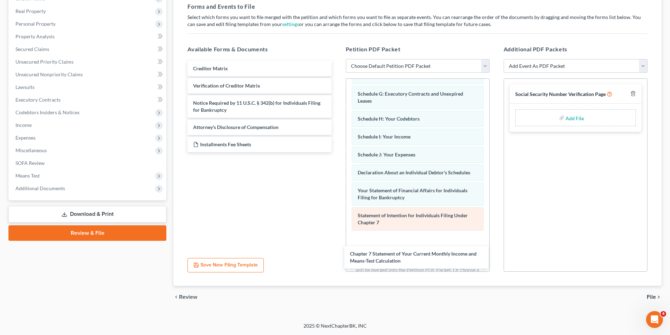
drag, startPoint x: 283, startPoint y: 70, endPoint x: 430, endPoint y: 215, distance: 206.0
click at [337, 152] on div "Chapter 7 Statement of Your Current Monthly Income and Means-Test Calculation C…" at bounding box center [259, 106] width 155 height 91
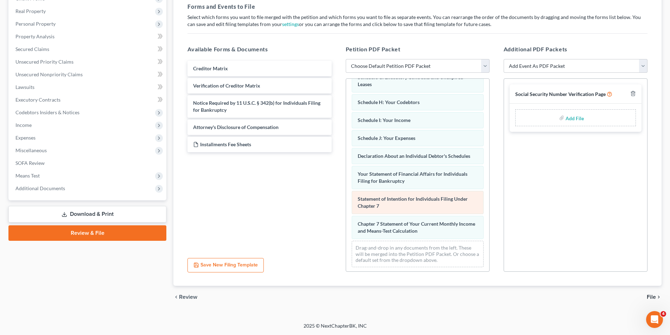
scroll to position [145, 0]
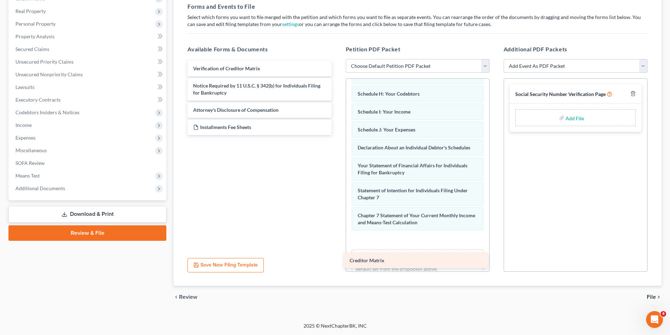
drag, startPoint x: 287, startPoint y: 66, endPoint x: 443, endPoint y: 258, distance: 247.4
click at [337, 135] on div "Creditor Matrix Creditor Matrix Verification of Creditor Matrix Notice Required…" at bounding box center [259, 98] width 155 height 74
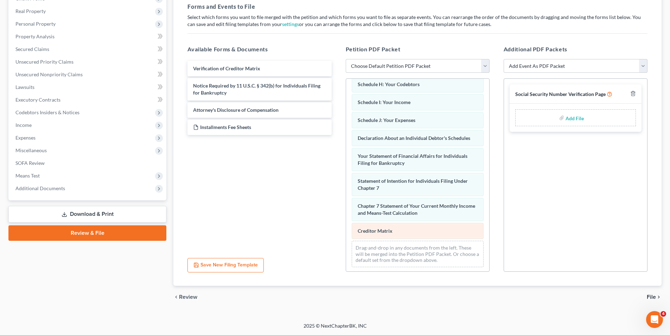
scroll to position [163, 0]
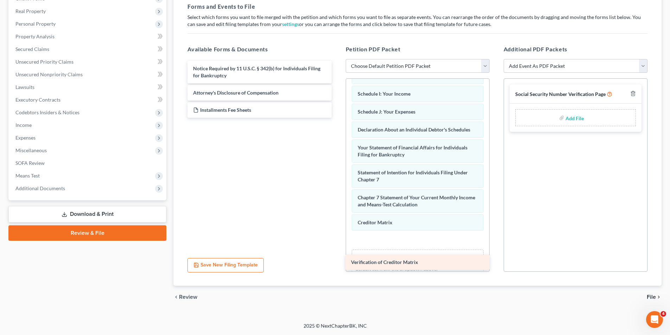
drag, startPoint x: 287, startPoint y: 68, endPoint x: 449, endPoint y: 260, distance: 251.2
click at [337, 118] on div "Verification of Creditor Matrix Verification of Creditor Matrix Notice Required…" at bounding box center [259, 89] width 155 height 57
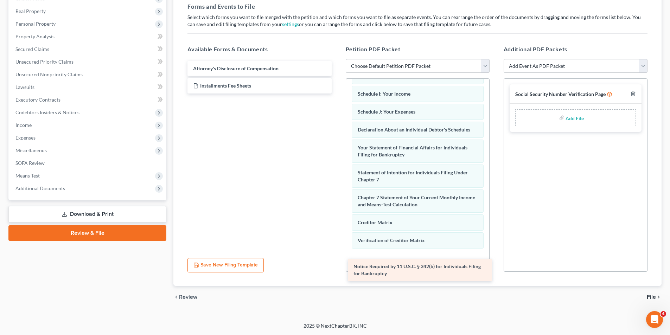
drag, startPoint x: 276, startPoint y: 73, endPoint x: 436, endPoint y: 271, distance: 254.9
click at [337, 94] on div "Notice Required by 11 U.S.C. § 342(b) for Individuals Filing for Bankruptcy Not…" at bounding box center [259, 77] width 155 height 33
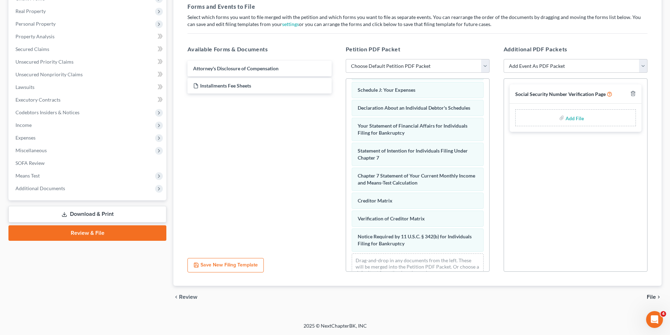
scroll to position [206, 0]
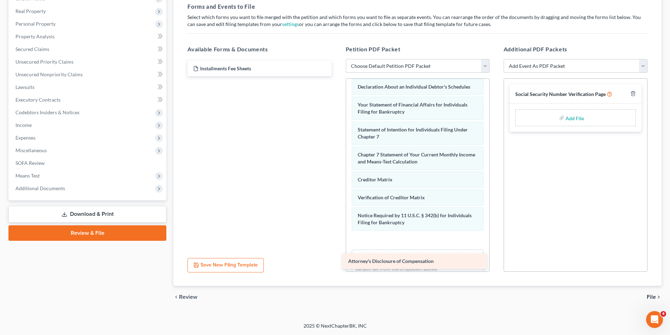
drag, startPoint x: 323, startPoint y: 106, endPoint x: 430, endPoint y: 259, distance: 186.9
click at [337, 76] on div "Attorney's Disclosure of Compensation Attorney's Disclosure of Compensation Ins…" at bounding box center [259, 68] width 155 height 15
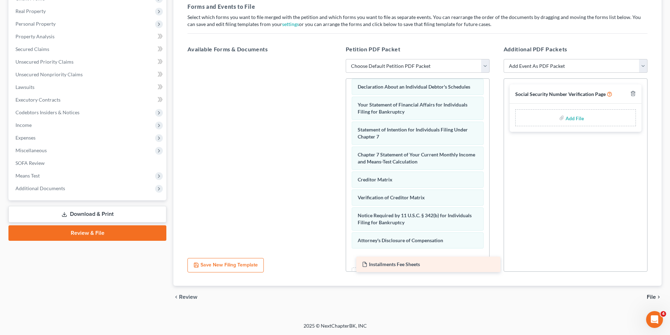
drag, startPoint x: 274, startPoint y: 67, endPoint x: 443, endPoint y: 263, distance: 258.7
click at [337, 59] on div "Installments Fee Sheets Installments Fee Sheets" at bounding box center [259, 59] width 155 height 0
click at [427, 68] on select "Add Event As PDF Packet Affidavit Affidavit of Adequate Protection and Lease Pa…" at bounding box center [576, 66] width 144 height 14
click at [273, 125] on div at bounding box center [259, 156] width 155 height 194
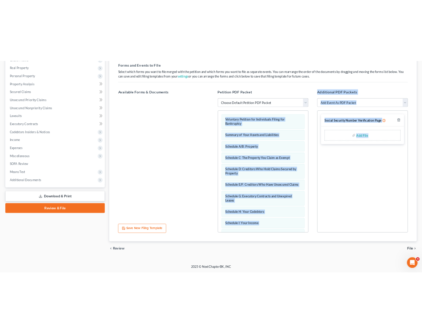
scroll to position [242, 0]
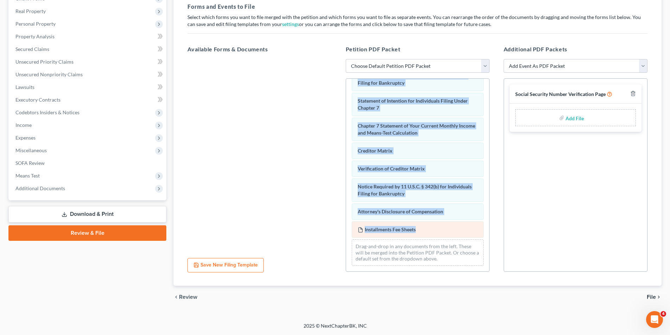
drag, startPoint x: 348, startPoint y: 89, endPoint x: 449, endPoint y: 230, distance: 173.9
click at [427, 230] on div "Voluntary Petition for Individuals Filing for Bankruptcy Summary of Your Assets…" at bounding box center [417, 58] width 143 height 428
copy div "Voluntary Petition for Individuals Filing for Bankruptcy Summary of Your Assets…"
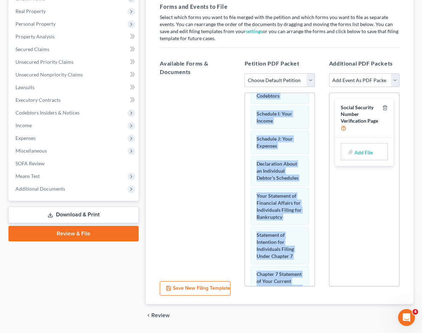
scroll to position [320, 0]
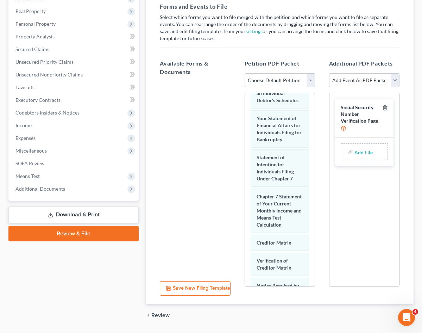
click at [180, 135] on div at bounding box center [195, 179] width 82 height 194
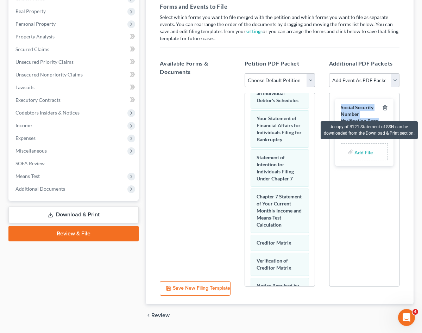
drag, startPoint x: 330, startPoint y: 100, endPoint x: 341, endPoint y: 114, distance: 18.1
click at [341, 114] on div "Social Security Number Verification Page" at bounding box center [360, 117] width 39 height 27
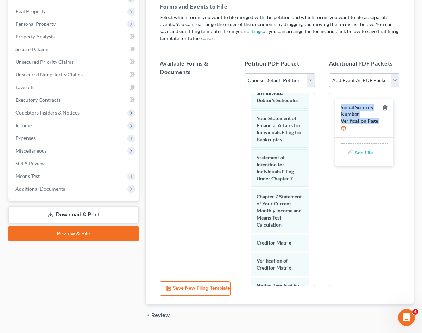
copy div "Social Security Number Verification Page"
click at [181, 162] on div at bounding box center [195, 179] width 82 height 194
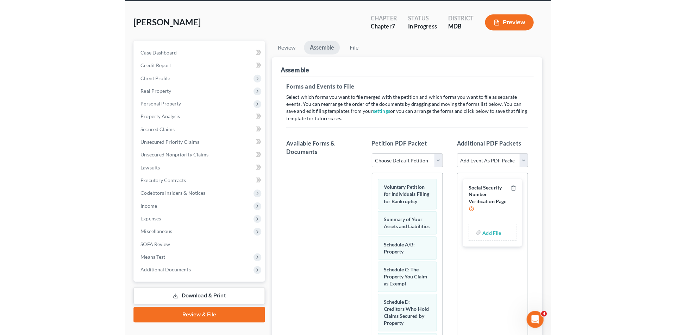
scroll to position [11, 0]
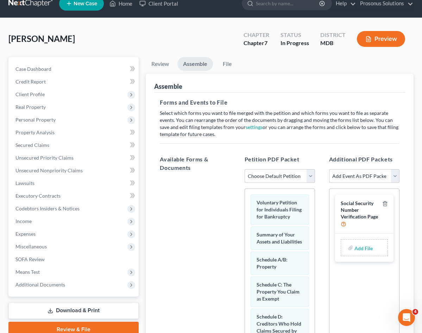
click at [376, 39] on button "Preview" at bounding box center [381, 39] width 48 height 16
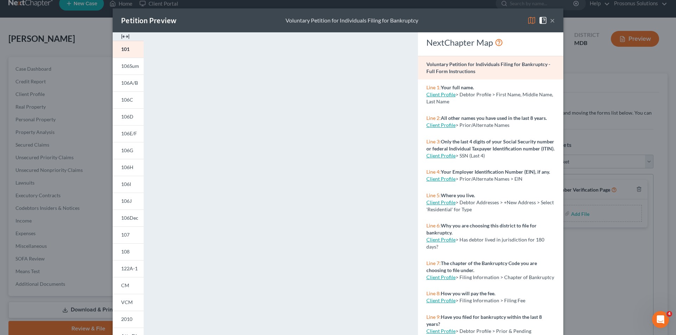
click at [121, 36] on img at bounding box center [125, 36] width 8 height 8
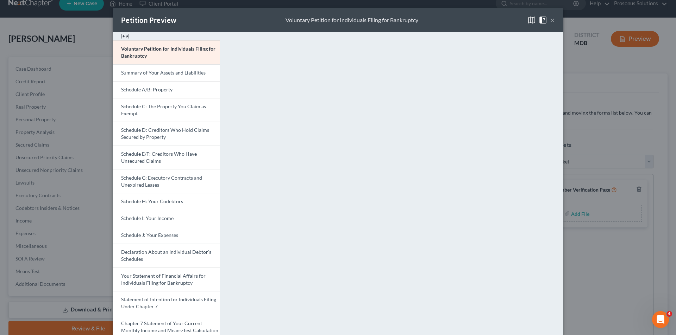
scroll to position [0, 0]
click at [184, 74] on span "Summary of Your Assets and Liabilities" at bounding box center [163, 73] width 84 height 6
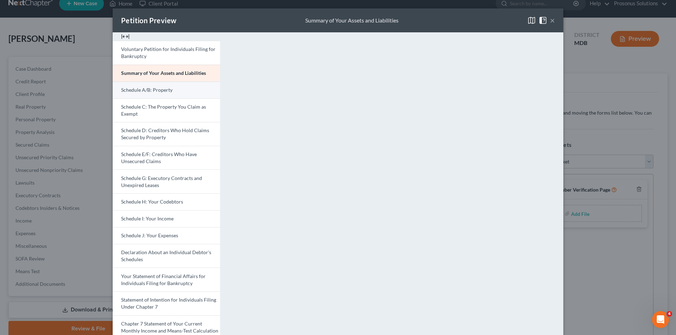
click at [159, 89] on span "Schedule A/B: Property" at bounding box center [146, 90] width 51 height 6
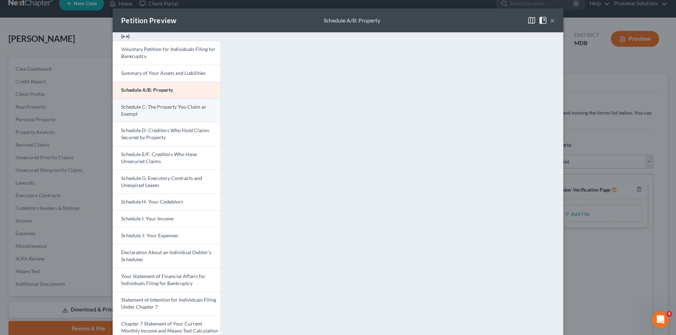
click at [141, 114] on link "Schedule C: The Property You Claim as Exempt" at bounding box center [166, 111] width 107 height 24
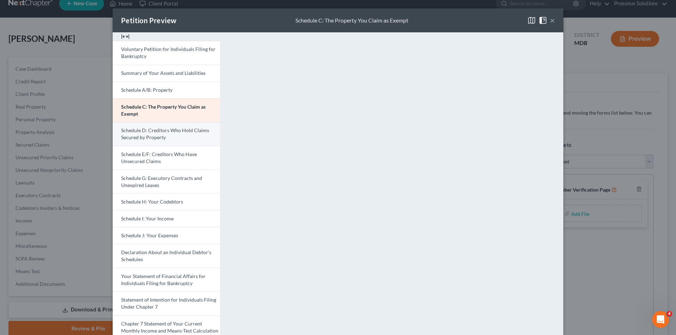
click at [171, 130] on span "Schedule D: Creditors Who Hold Claims Secured by Property" at bounding box center [165, 133] width 88 height 13
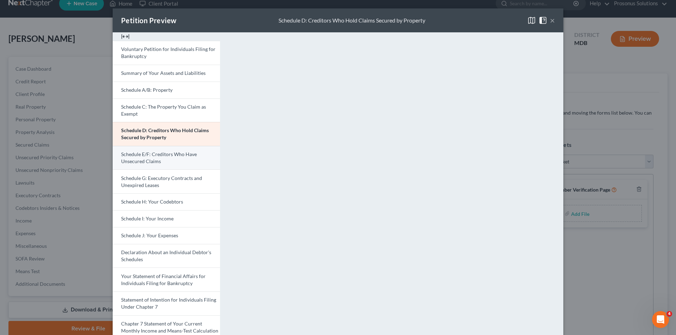
click at [138, 156] on span "Schedule E/F: Creditors Who Have Unsecured Claims" at bounding box center [159, 157] width 76 height 13
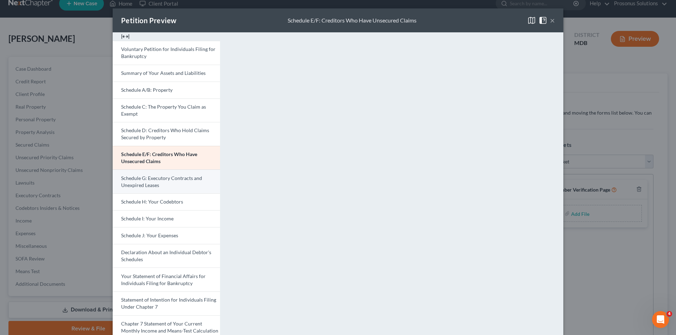
click at [150, 184] on span "Schedule G: Executory Contracts and Unexpired Leases" at bounding box center [161, 181] width 81 height 13
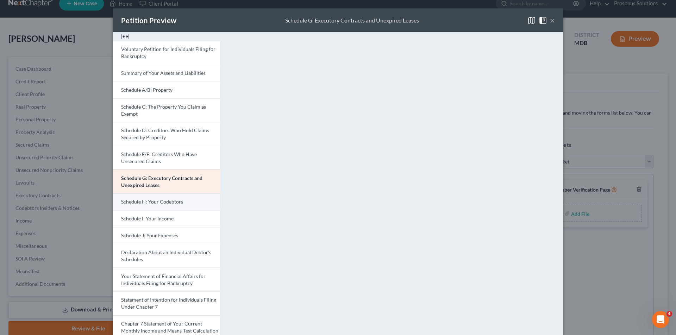
click at [182, 205] on link "Schedule H: Your Codebtors" at bounding box center [166, 202] width 107 height 17
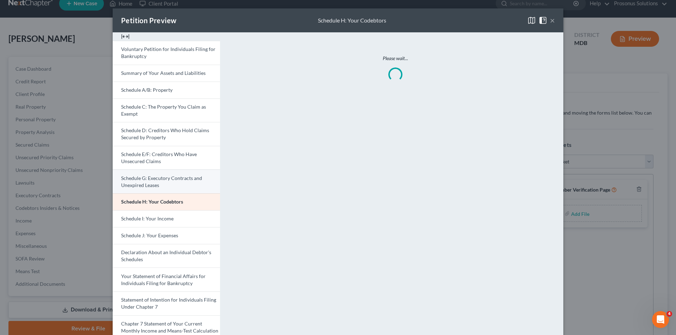
click at [175, 176] on span "Schedule G: Executory Contracts and Unexpired Leases" at bounding box center [161, 181] width 81 height 13
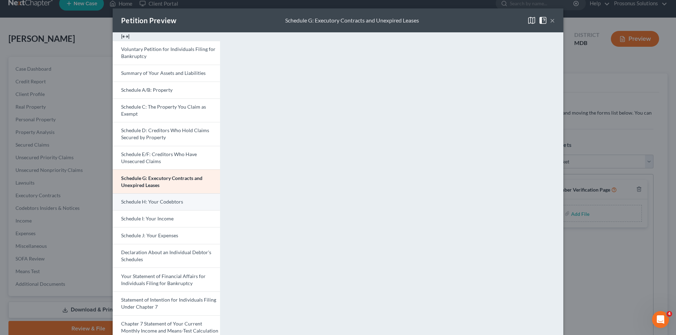
click at [177, 201] on span "Schedule H: Your Codebtors" at bounding box center [152, 202] width 62 height 6
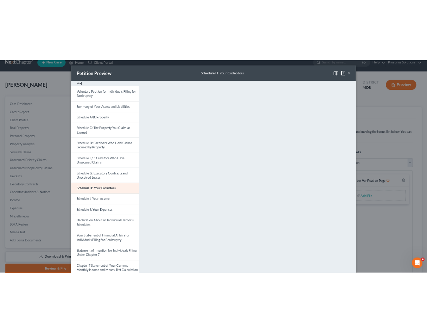
scroll to position [132, 0]
